Goal: Task Accomplishment & Management: Use online tool/utility

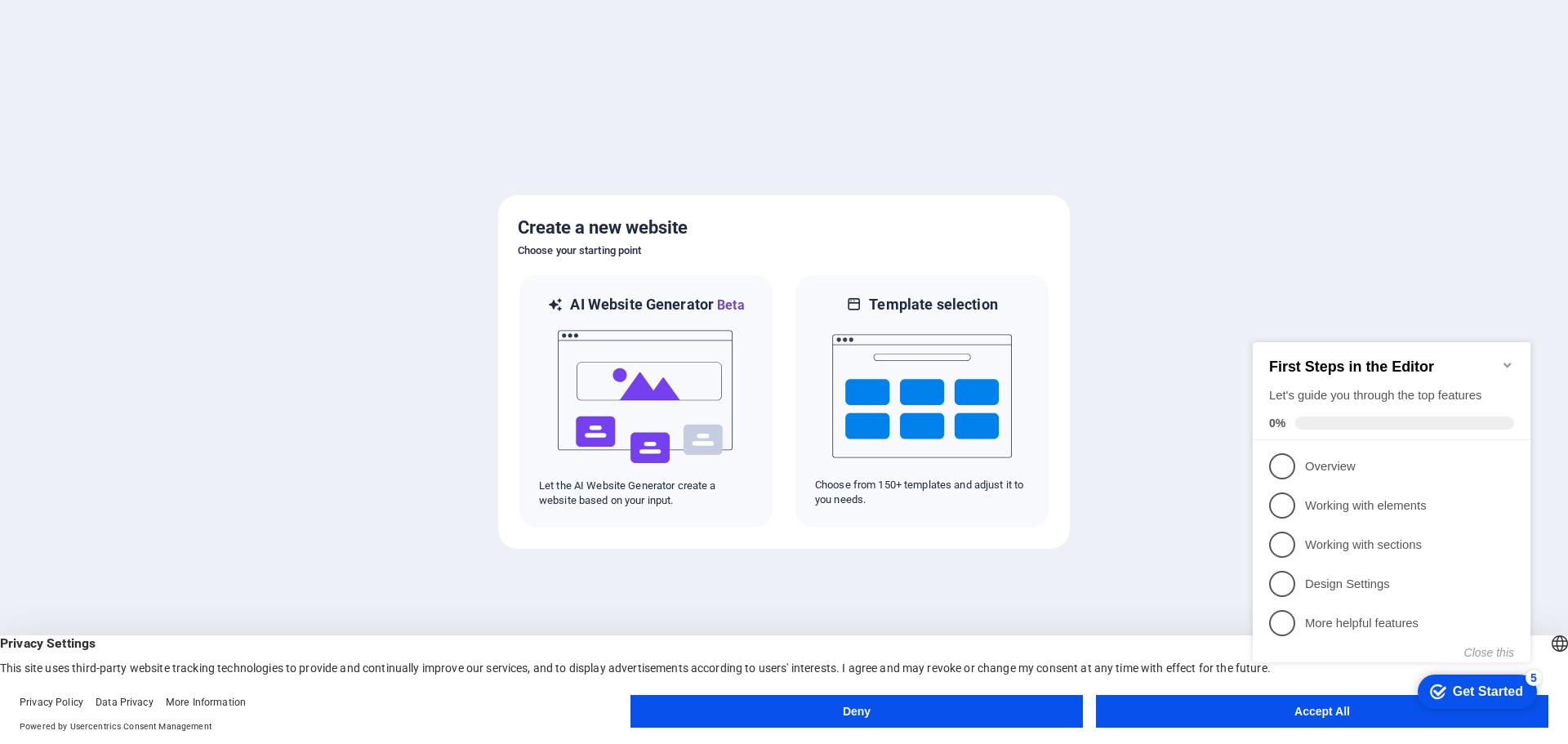
click at [1223, 703] on button "Accept All" at bounding box center [1322, 712] width 453 height 32
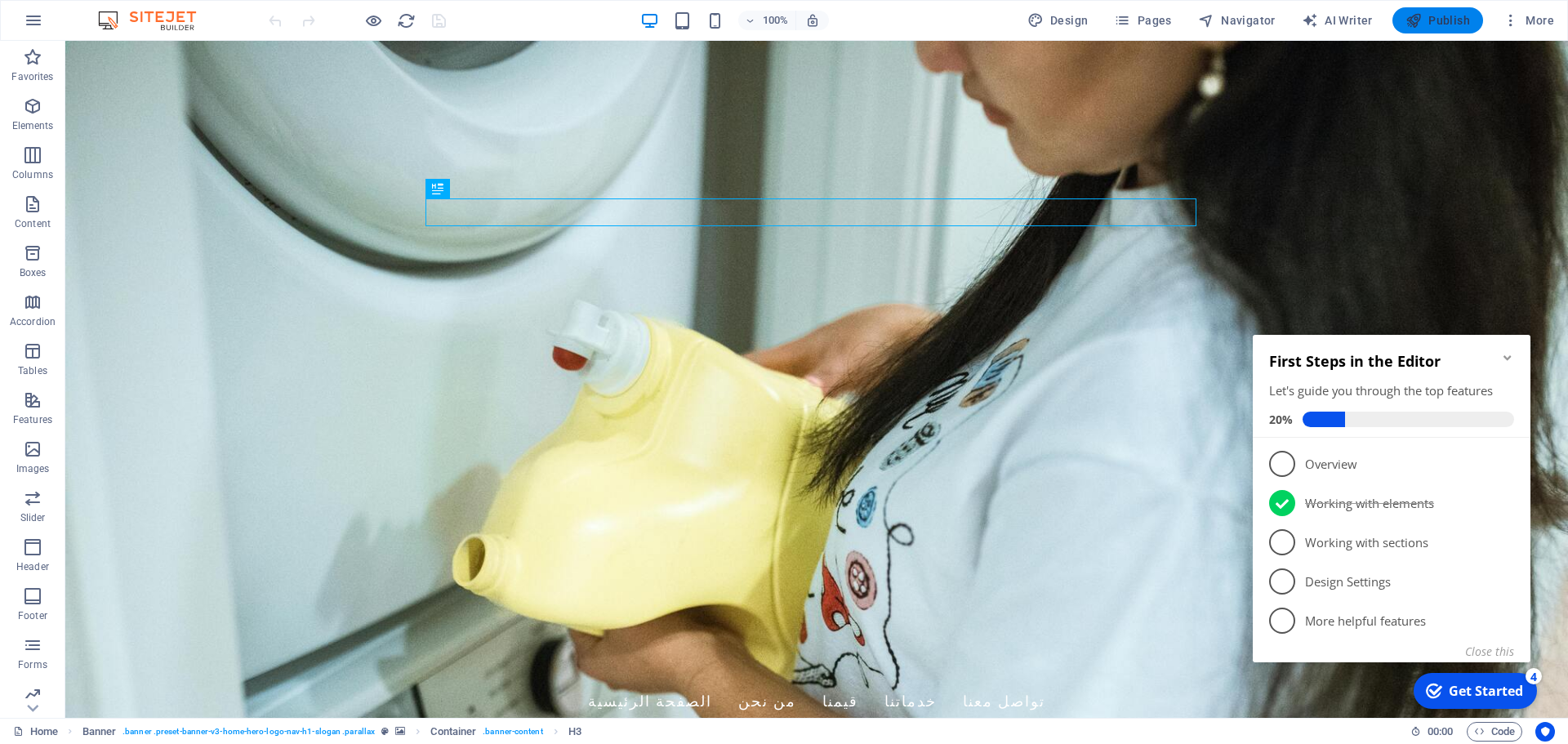
click at [1438, 26] on span "Publish" at bounding box center [1438, 20] width 65 height 16
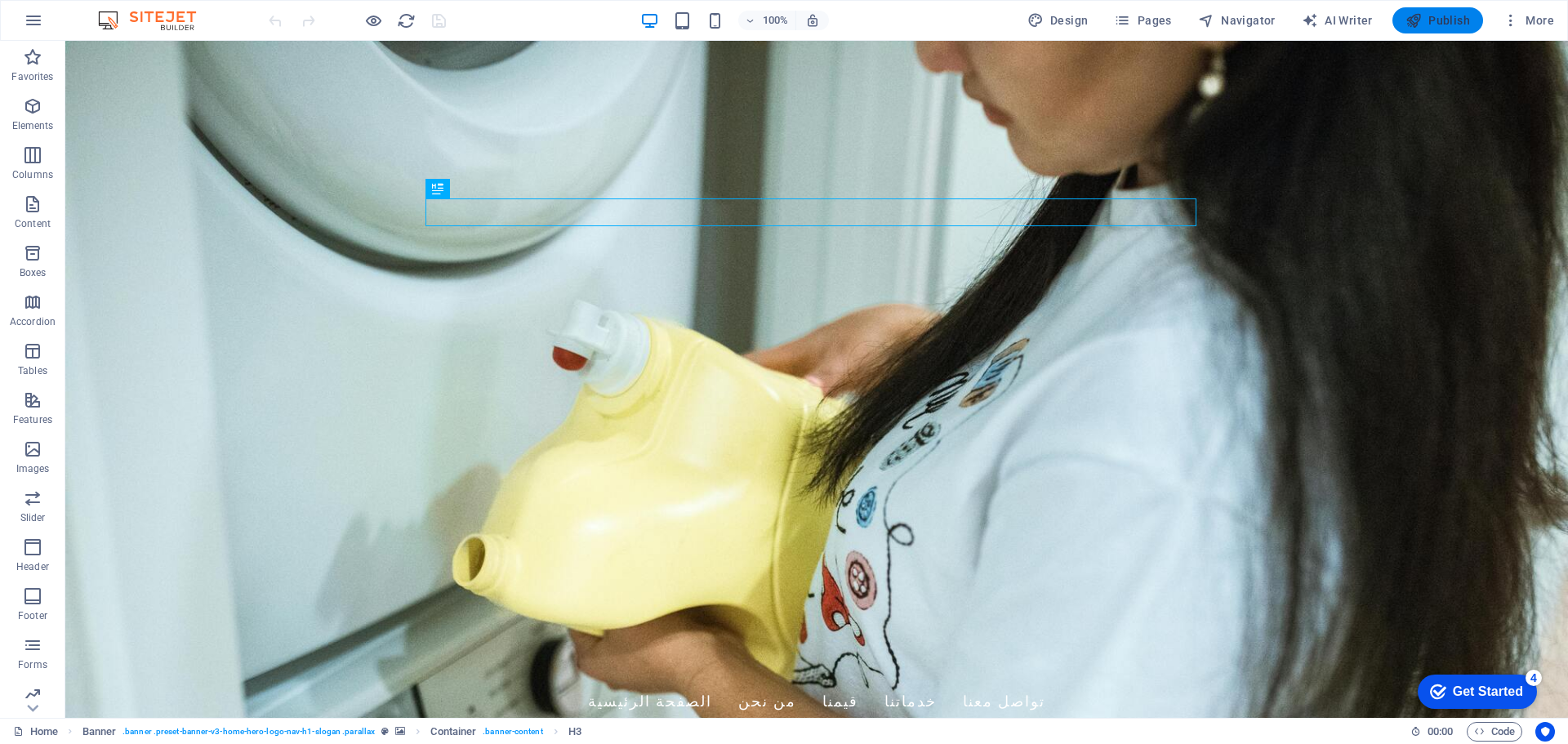
click at [1434, 17] on span "Publish" at bounding box center [1438, 20] width 65 height 16
